Goal: Navigation & Orientation: Find specific page/section

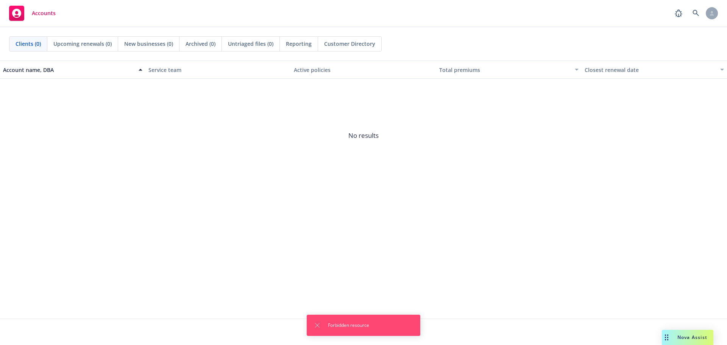
click at [668, 337] on rect "Drag to move" at bounding box center [667, 337] width 1 height 1
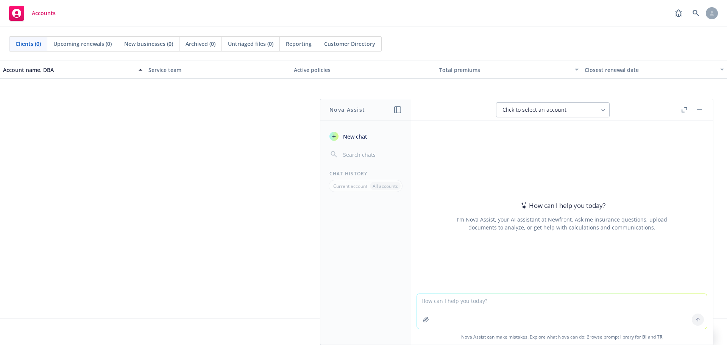
click at [603, 107] on icon at bounding box center [603, 110] width 6 height 6
click at [549, 177] on div "How can I help you [DATE]? I'm Nova Assist, your AI assistant at Newfront. Ask …" at bounding box center [562, 216] width 290 height 118
click at [185, 199] on div "Account name, DBA Service team Active policies Total premiums Closest renewal d…" at bounding box center [363, 190] width 727 height 258
click at [246, 285] on div "Account name, DBA Service team Active policies Total premiums Closest renewal d…" at bounding box center [363, 190] width 727 height 258
